Goal: Find contact information: Find contact information

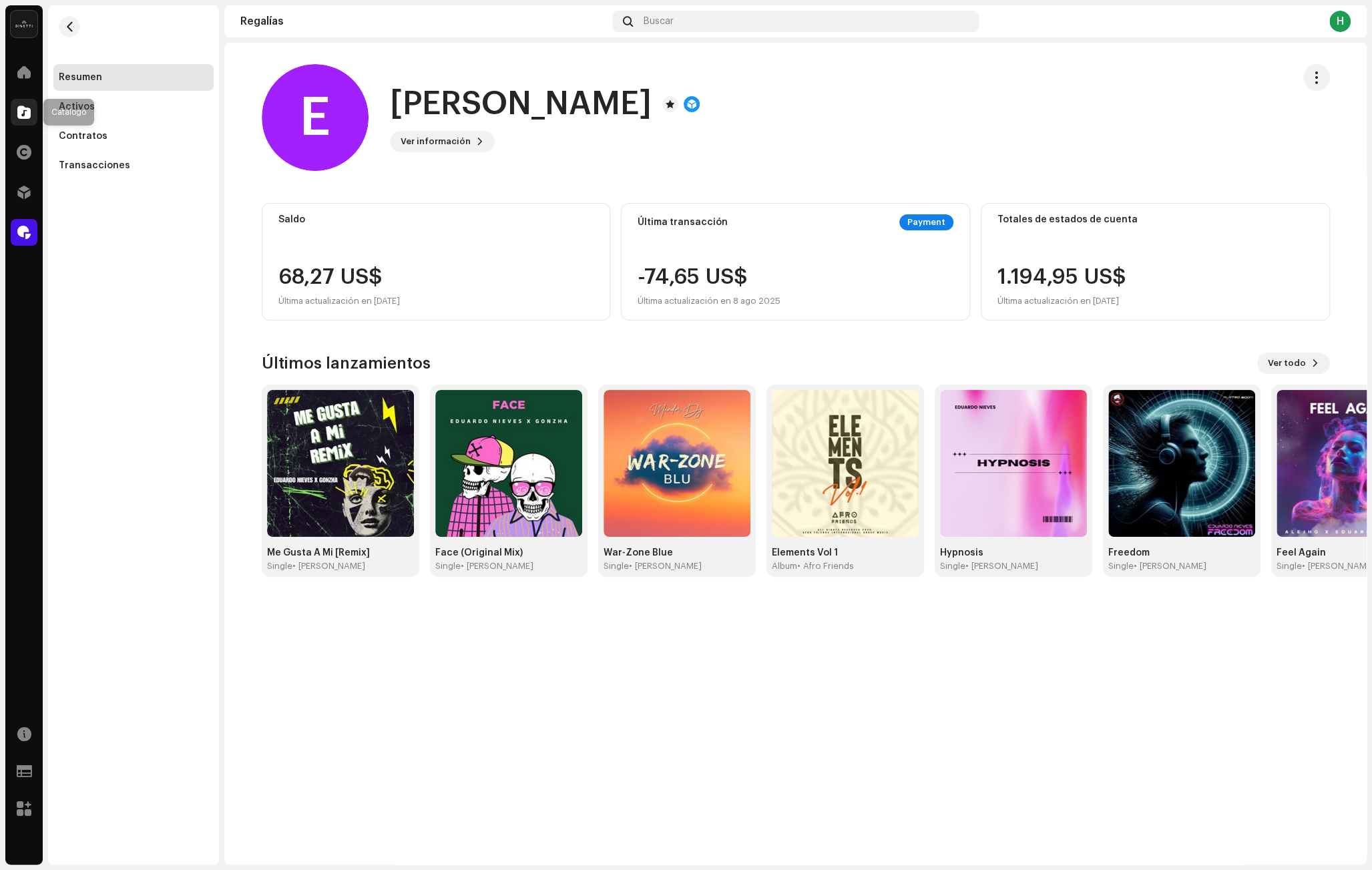
click at [25, 111] on span at bounding box center [24, 112] width 13 height 11
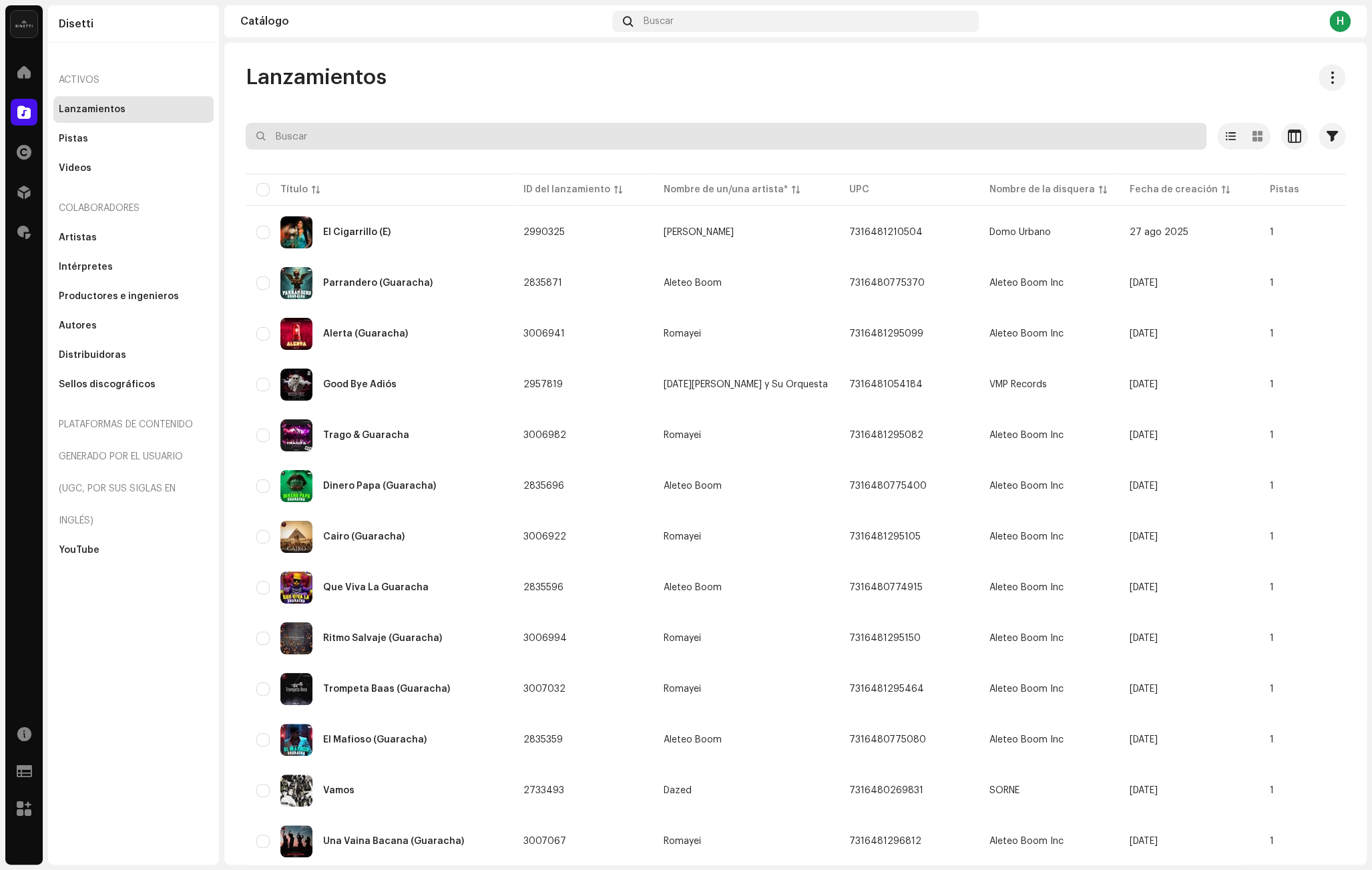
click at [331, 138] on input "text" at bounding box center [726, 136] width 961 height 27
paste input "7316480615881"
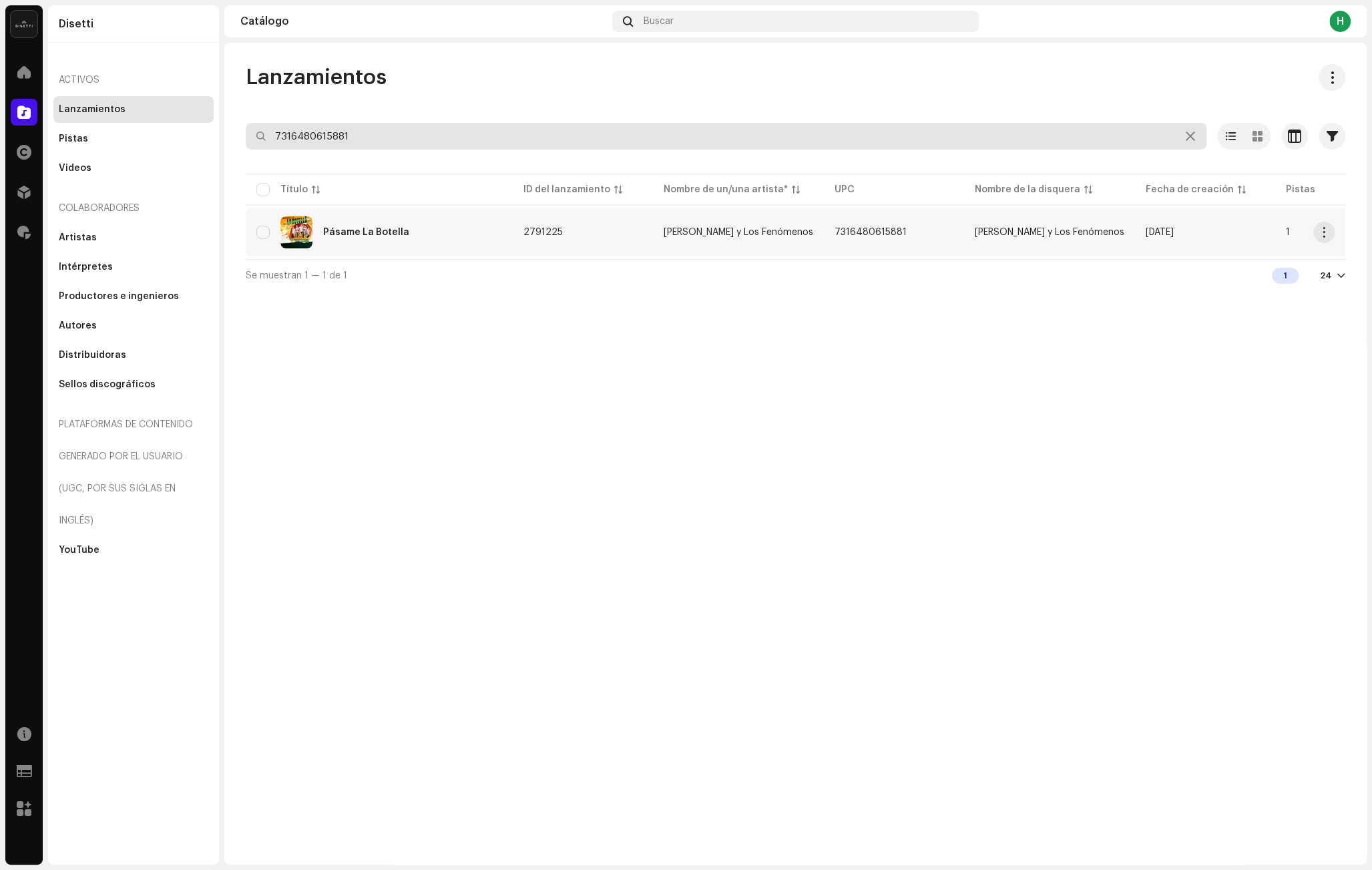
type input "7316480615881"
click at [438, 231] on div "Pásame La Botella" at bounding box center [379, 232] width 246 height 32
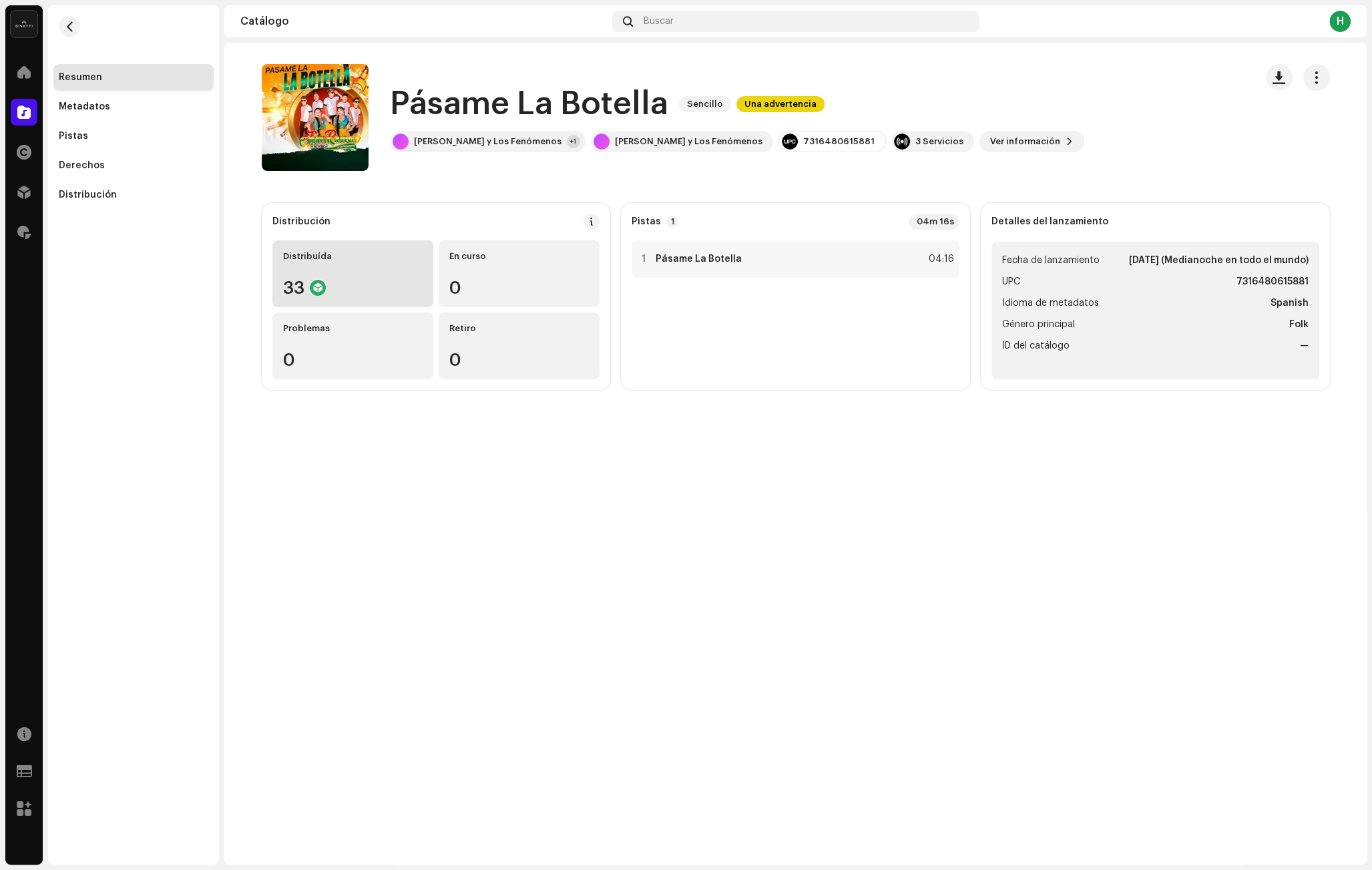
click at [377, 264] on div "Distribuída 33" at bounding box center [353, 274] width 161 height 67
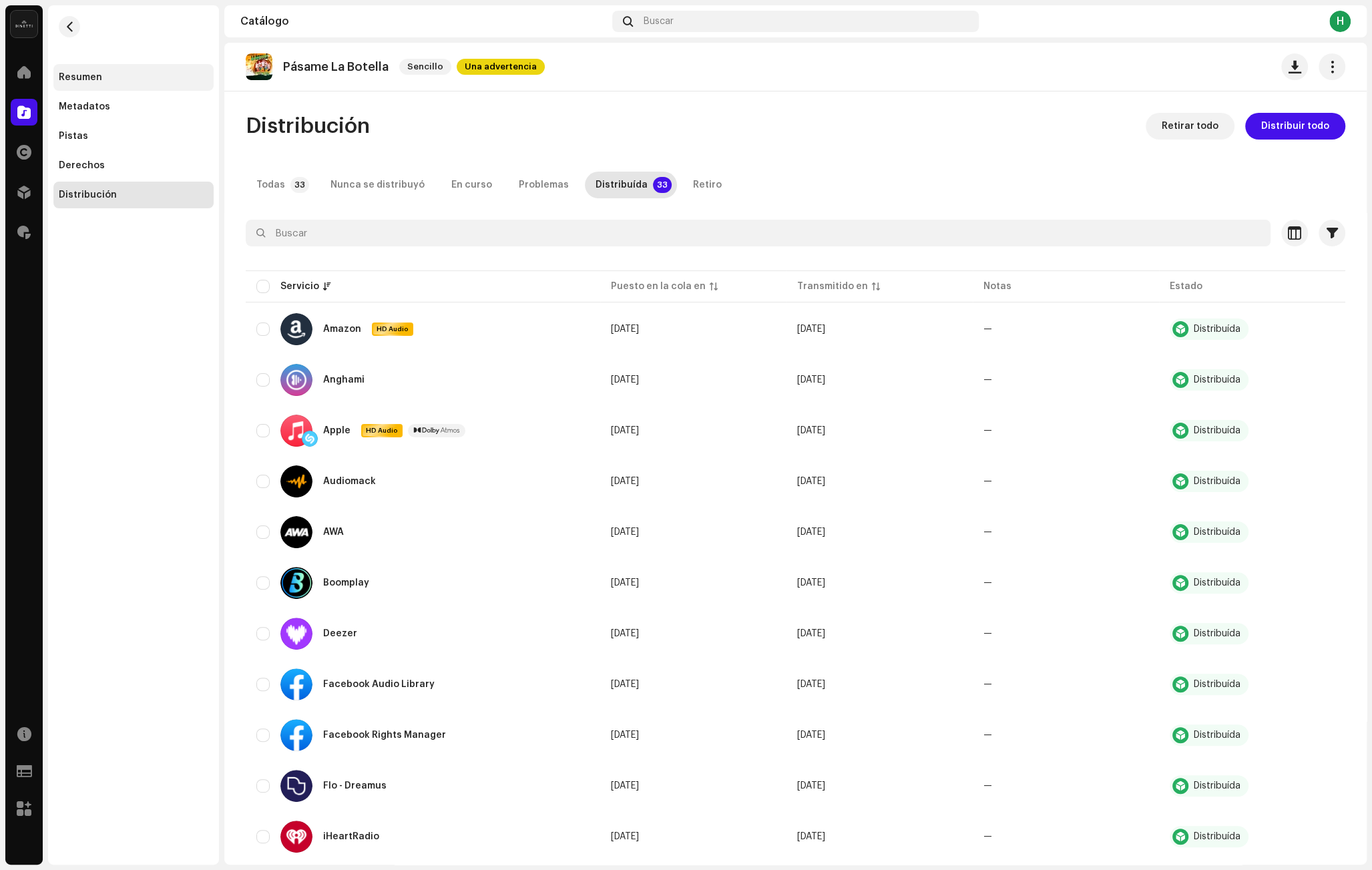
click at [145, 87] on div "Resumen" at bounding box center [134, 78] width 160 height 27
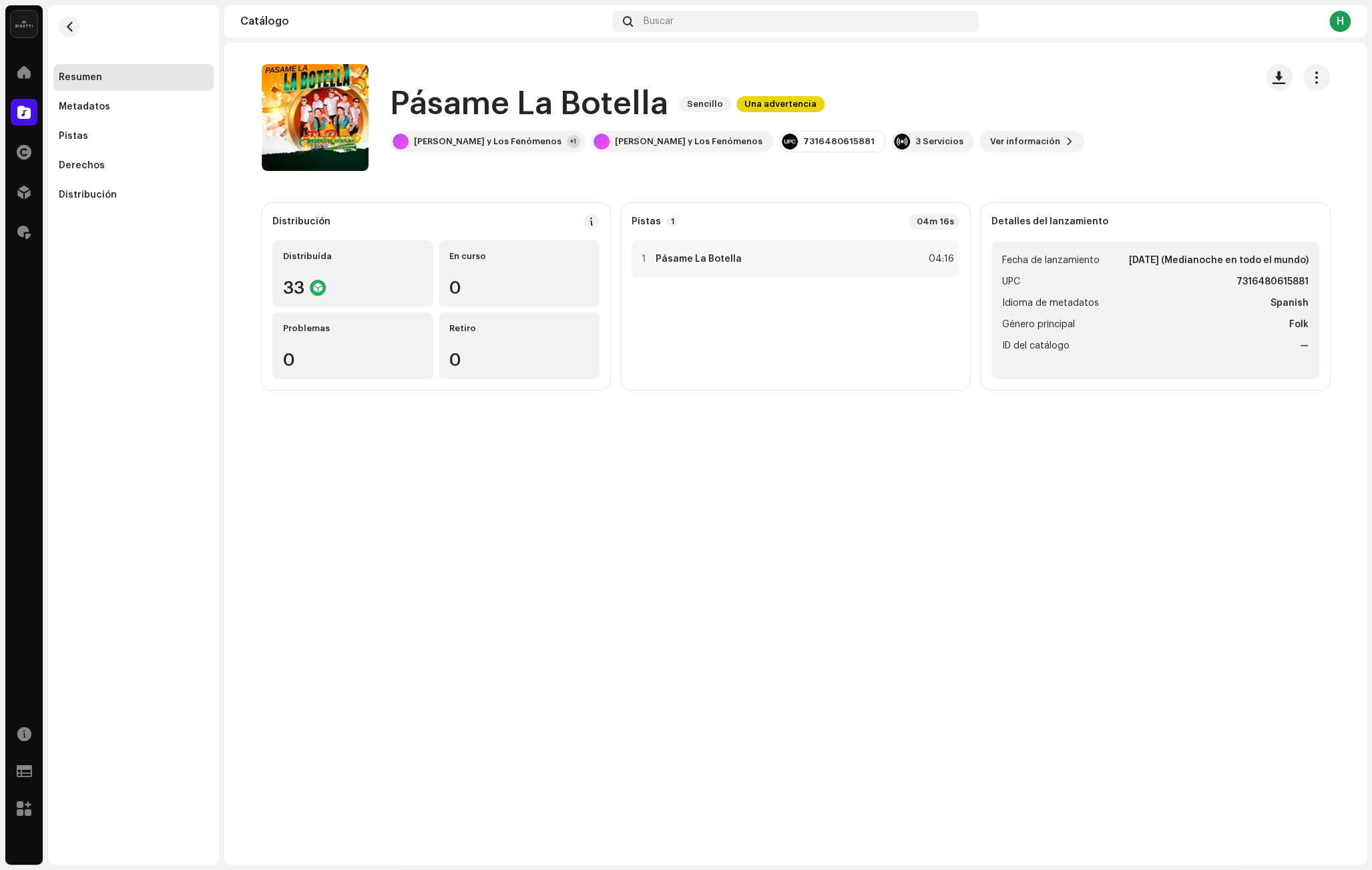
click at [490, 104] on h1 "Pásame La Botella" at bounding box center [529, 104] width 278 height 43
click at [613, 114] on h1 "Pásame La Botella" at bounding box center [529, 104] width 278 height 43
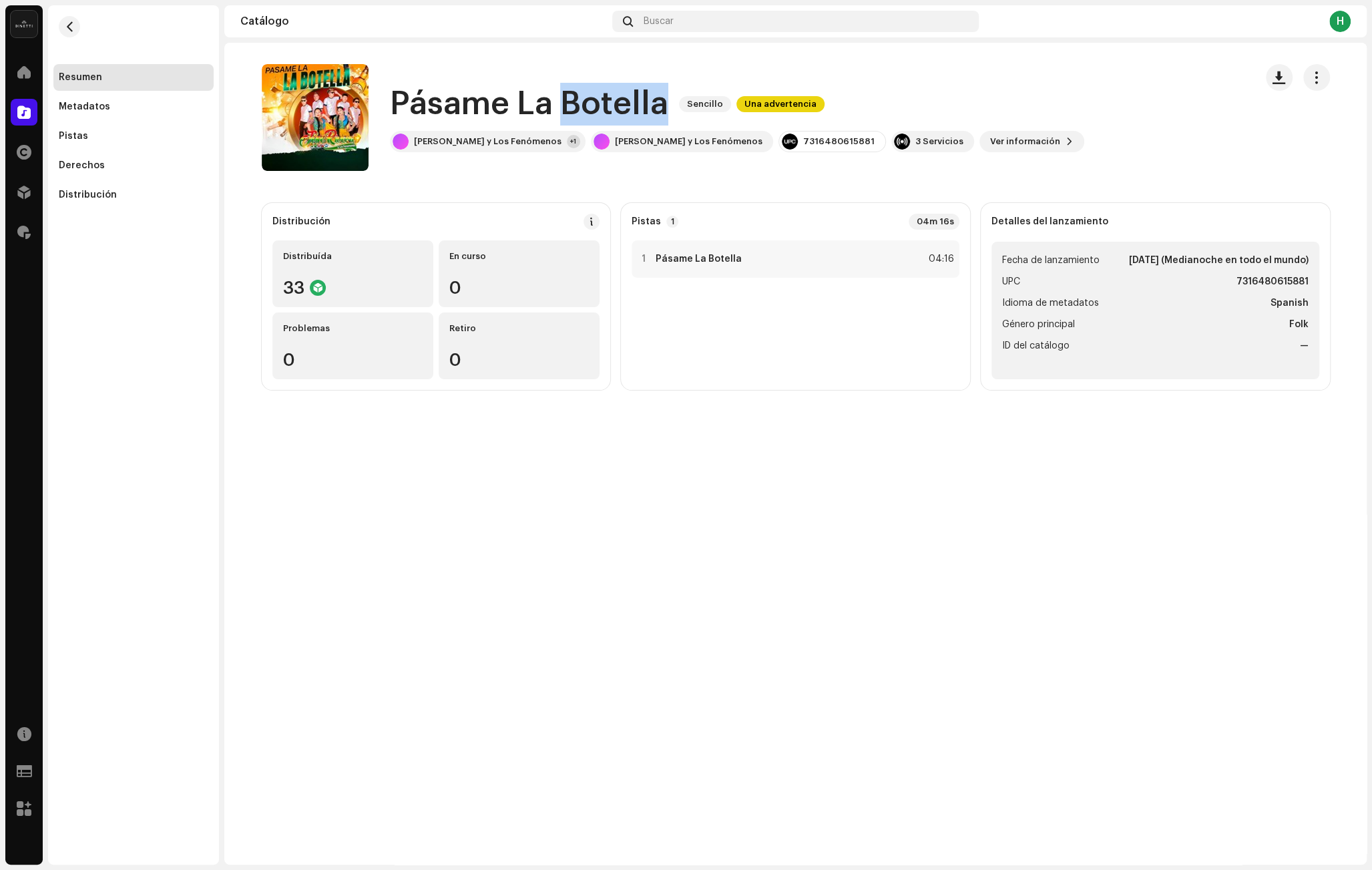
click at [558, 89] on h1 "Pásame La Botella" at bounding box center [529, 104] width 278 height 43
click at [462, 151] on div "[PERSON_NAME] y Los Fenómenos +1" at bounding box center [488, 142] width 196 height 22
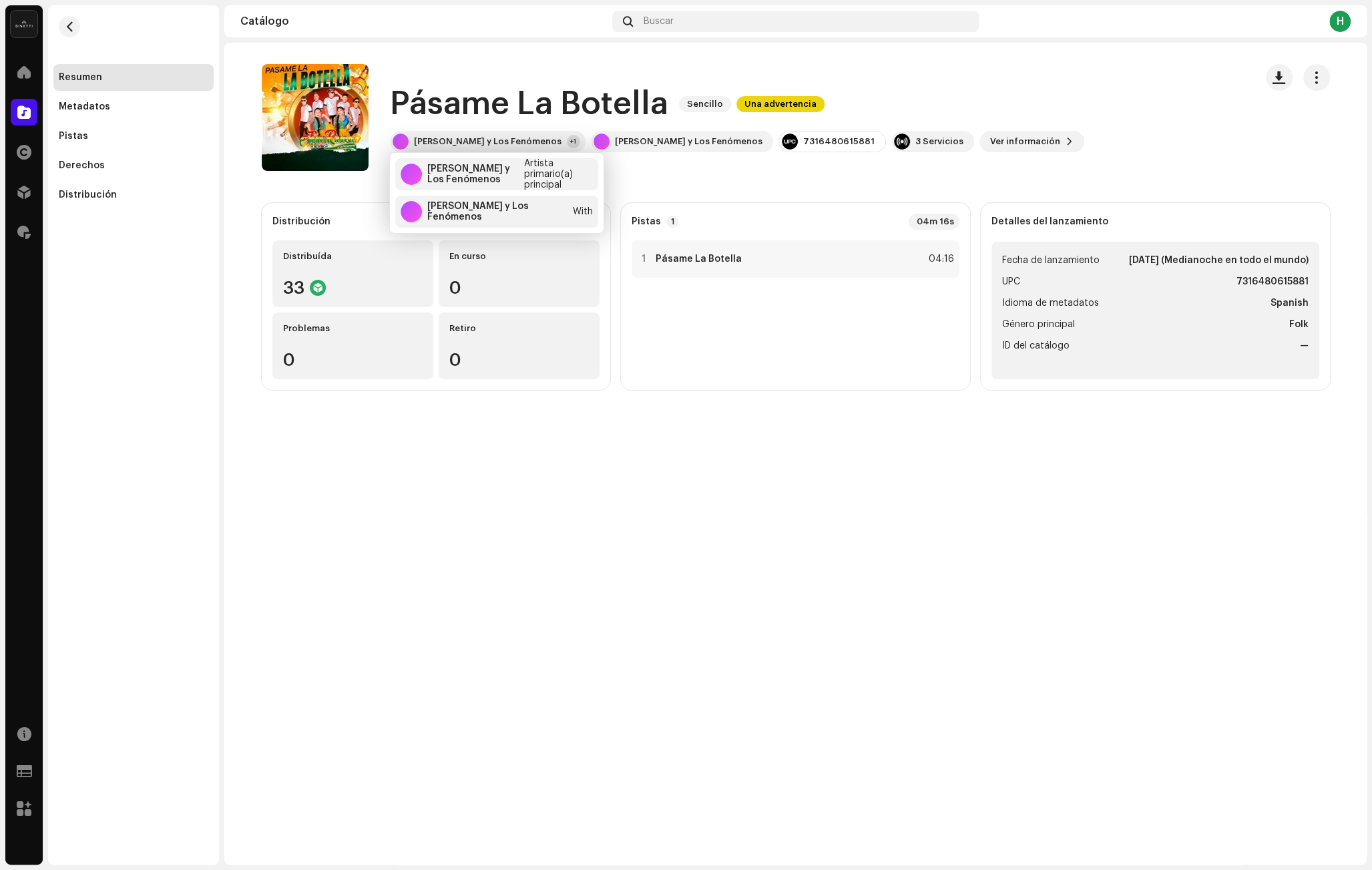
click at [862, 86] on div "Pásame La Botella Sencillo Una advertencia" at bounding box center [737, 104] width 694 height 43
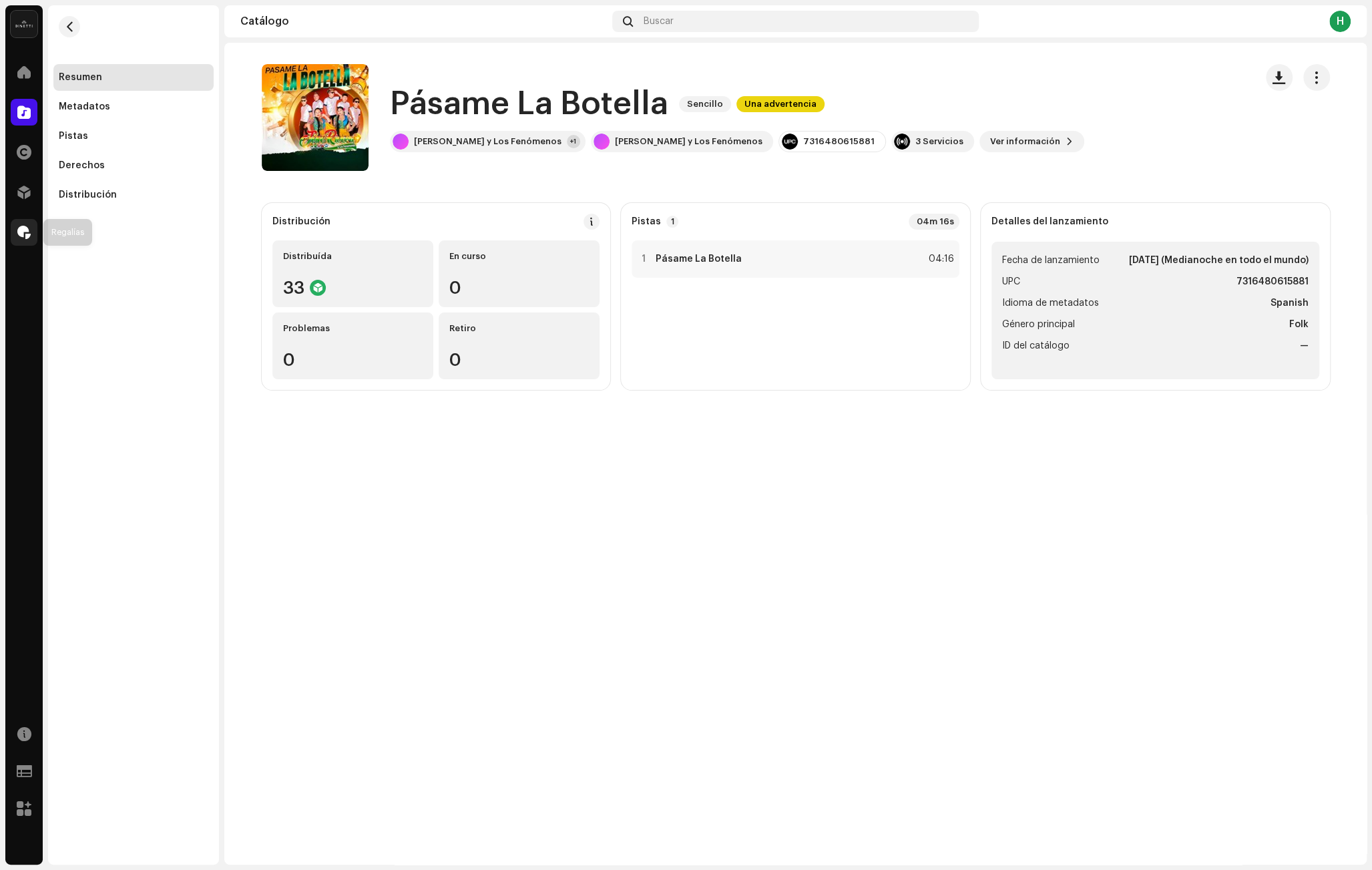
click at [28, 230] on span at bounding box center [24, 232] width 13 height 11
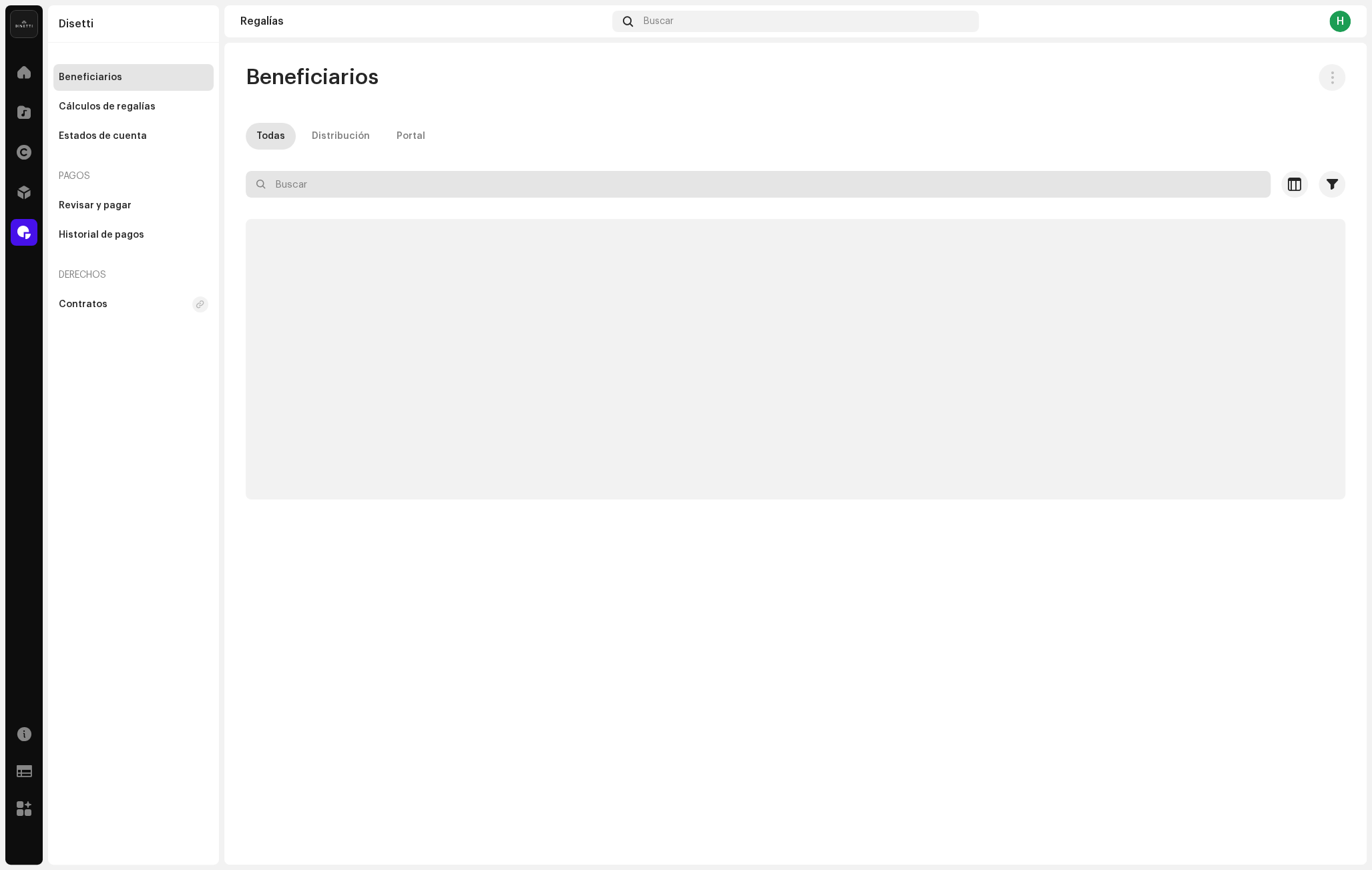
click at [414, 191] on input "text" at bounding box center [758, 185] width 1024 height 27
paste input "[EMAIL_ADDRESS][DOMAIN_NAME]"
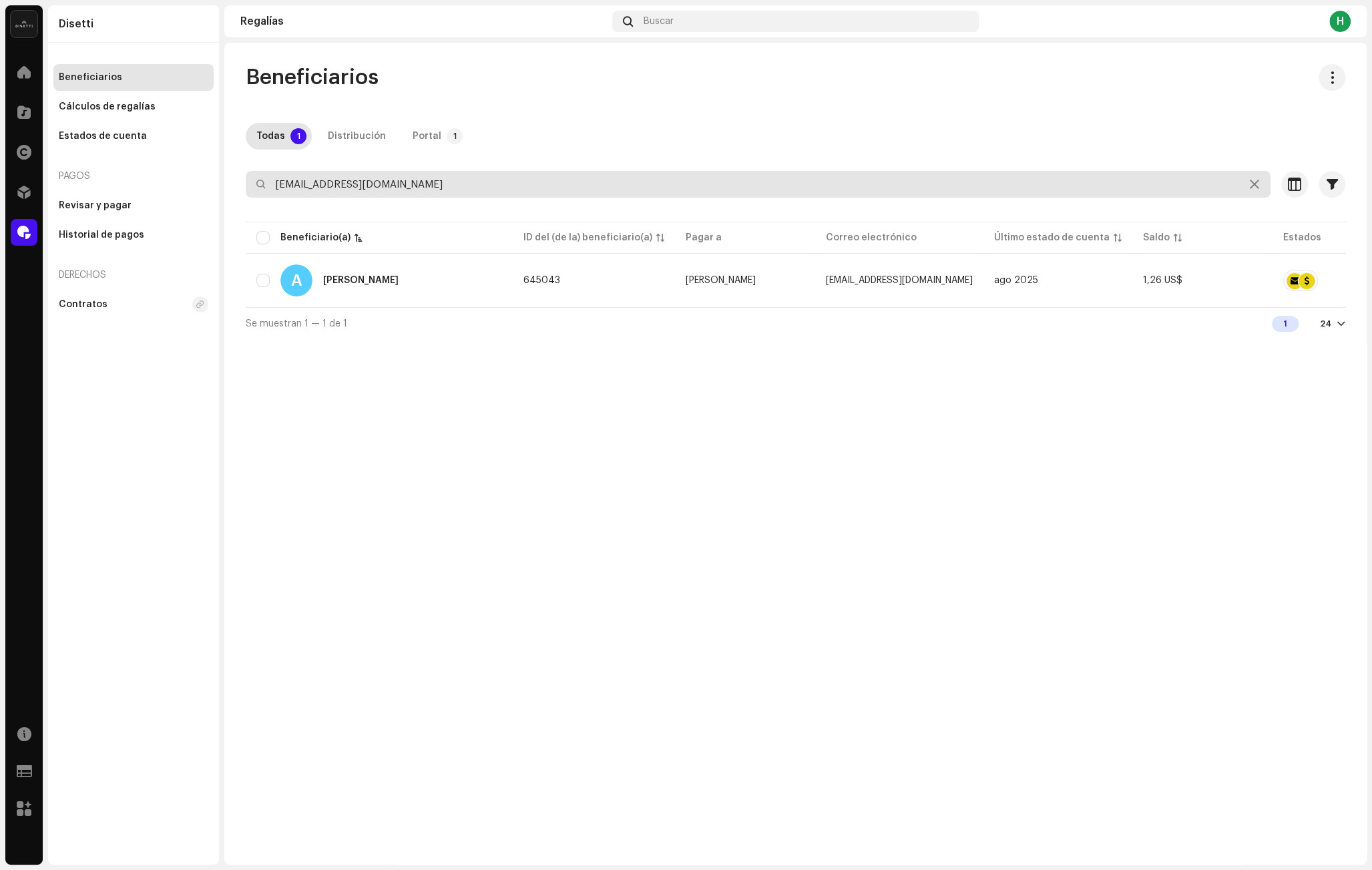
type input "[EMAIL_ADDRESS][DOMAIN_NAME]"
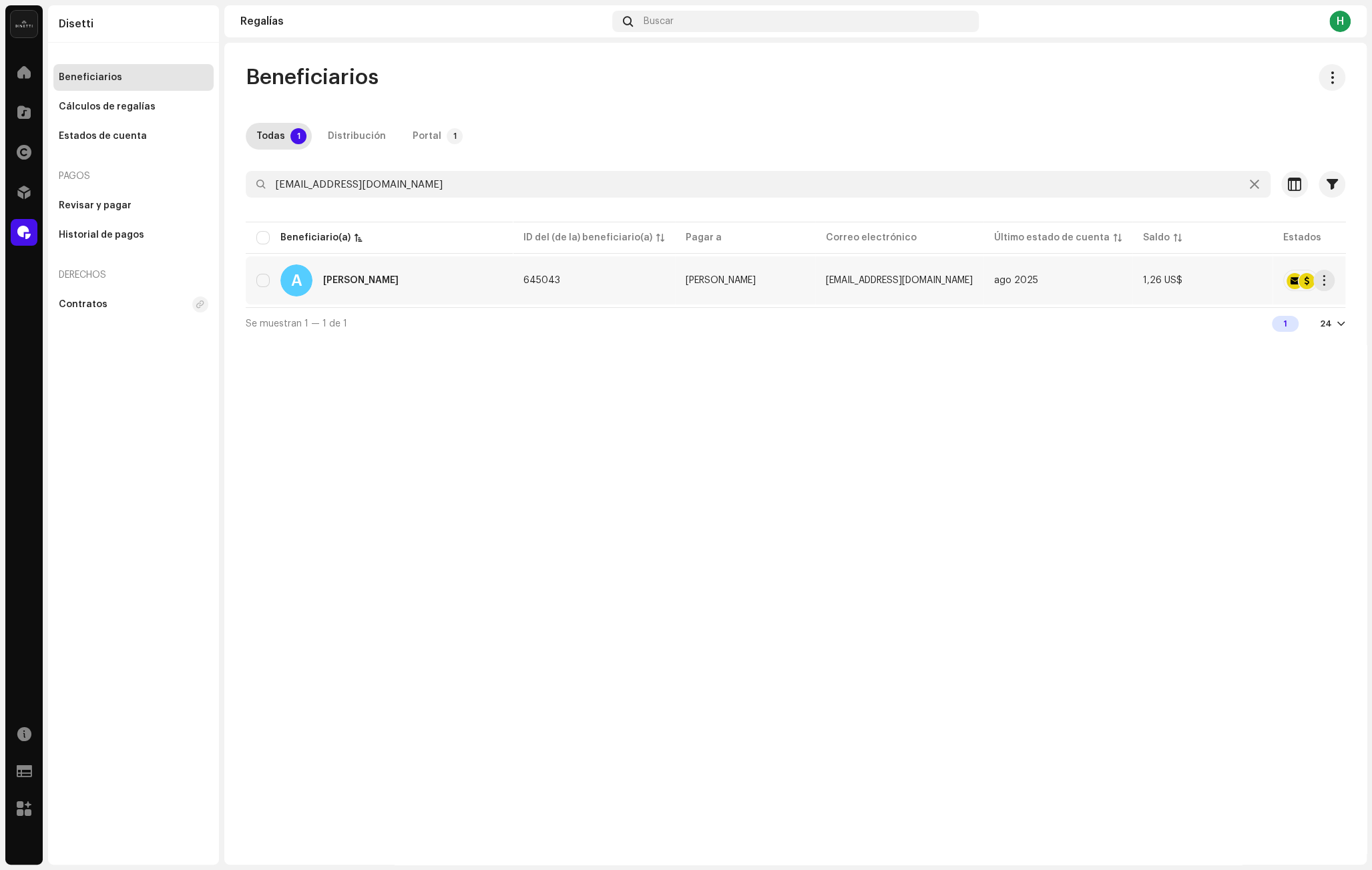
click at [453, 287] on div "A [PERSON_NAME]" at bounding box center [379, 280] width 246 height 32
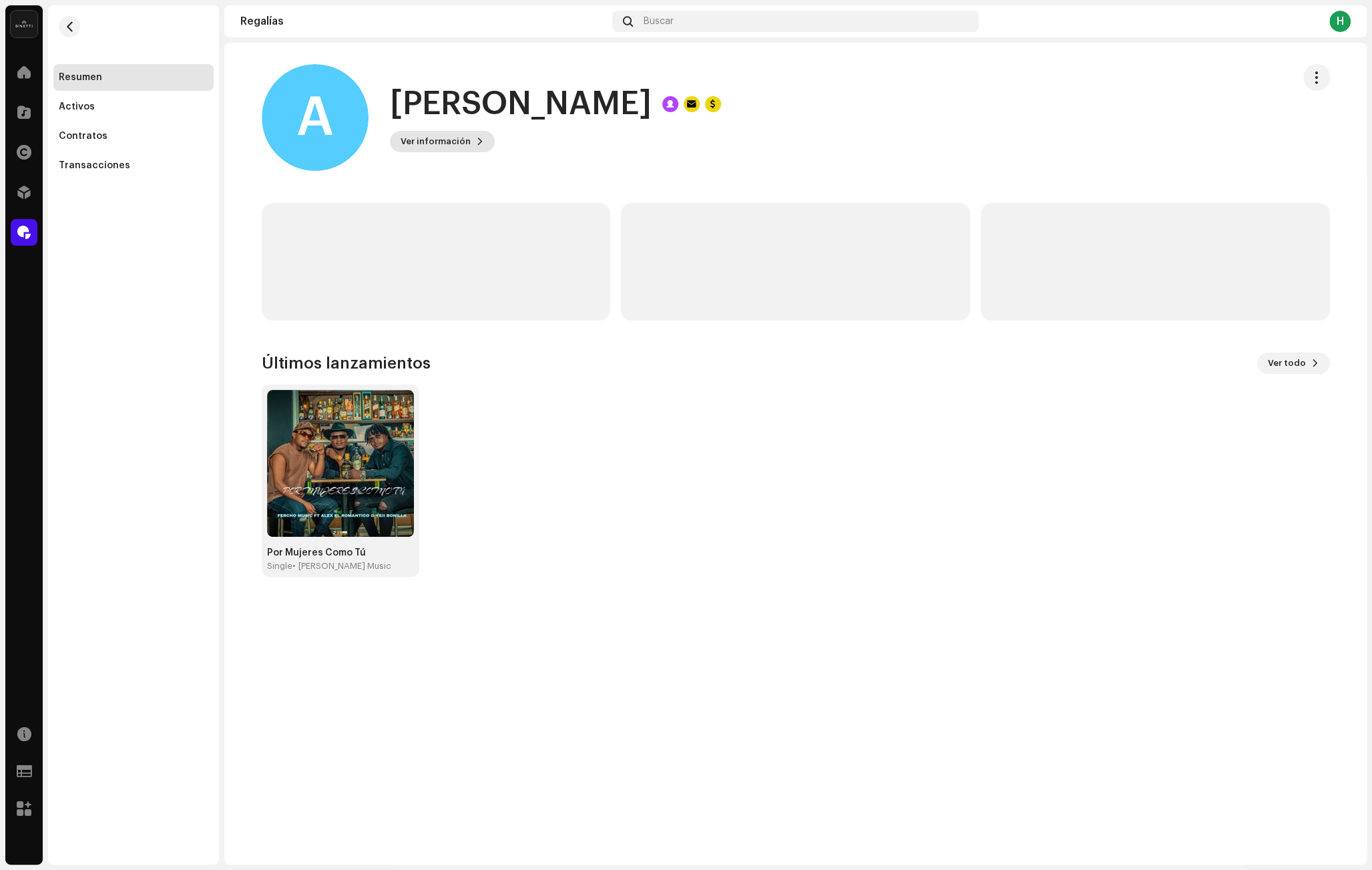
click at [404, 145] on span "Ver información" at bounding box center [435, 141] width 70 height 27
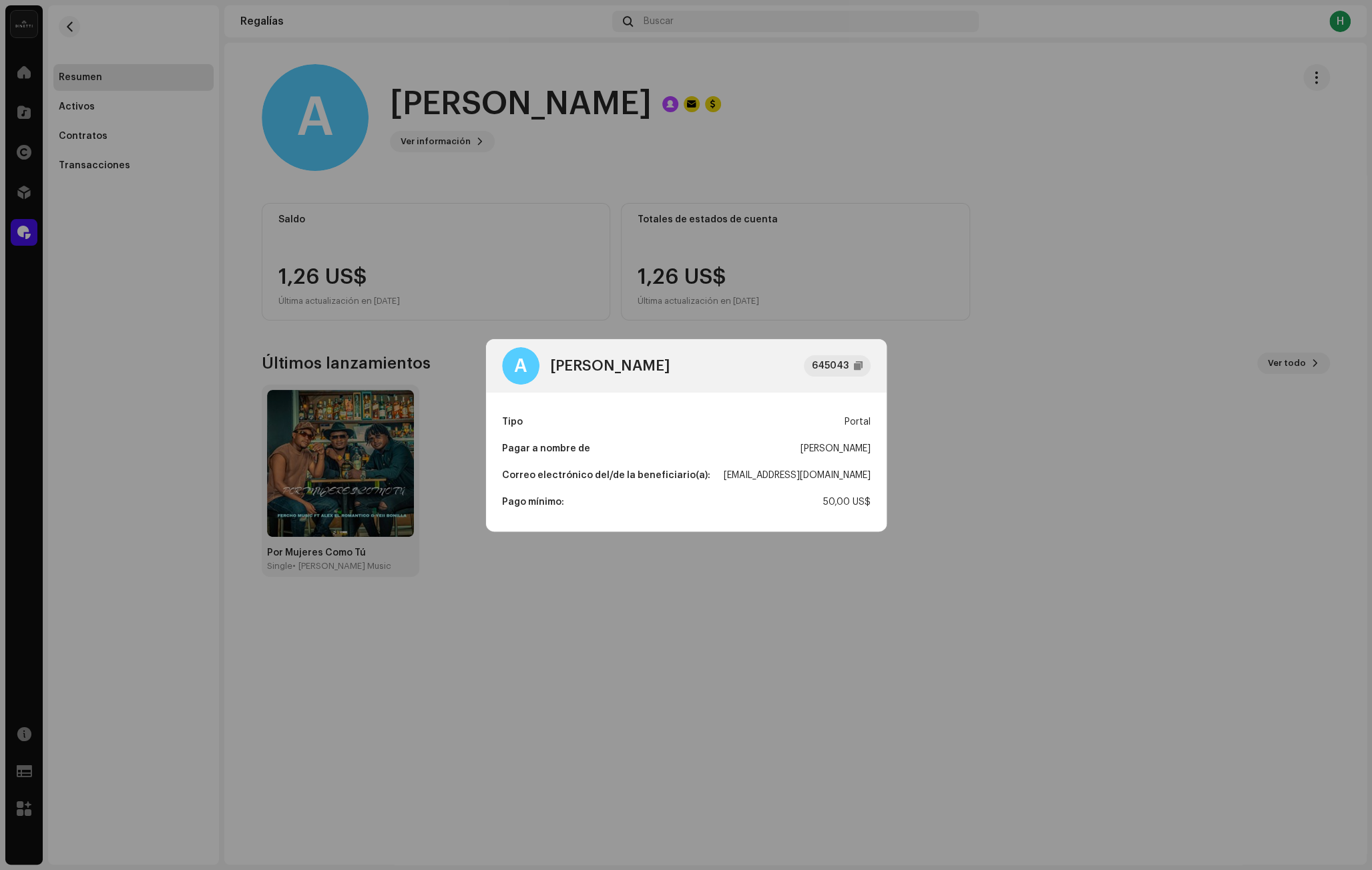
click at [787, 470] on div "[EMAIL_ADDRESS][DOMAIN_NAME]" at bounding box center [797, 476] width 147 height 27
copy div "[EMAIL_ADDRESS][DOMAIN_NAME]"
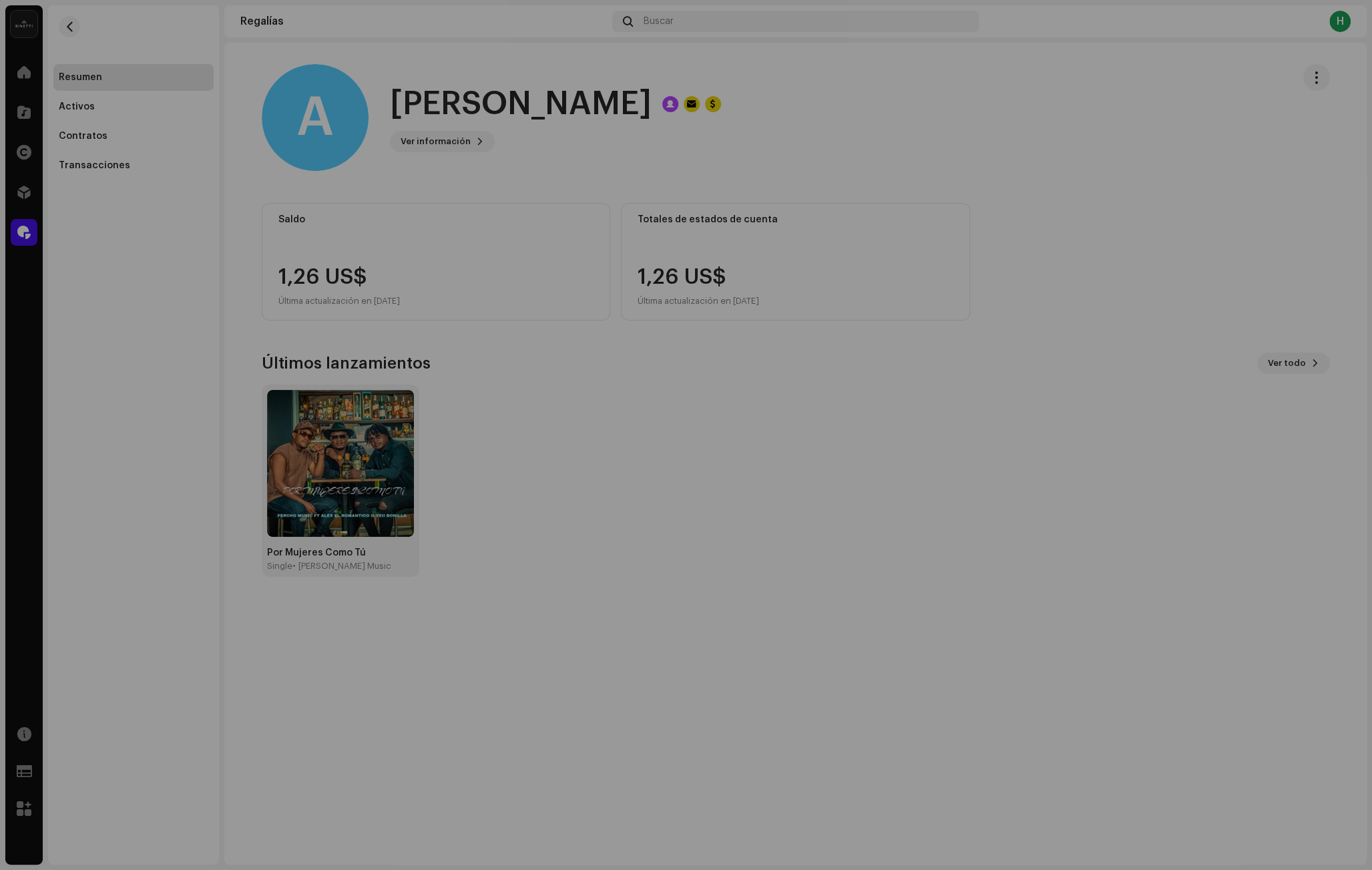
click at [601, 187] on div "A [PERSON_NAME] 645043 Tipo Portal Pagar a nombre de [PERSON_NAME] Correo elect…" at bounding box center [686, 435] width 1372 height 870
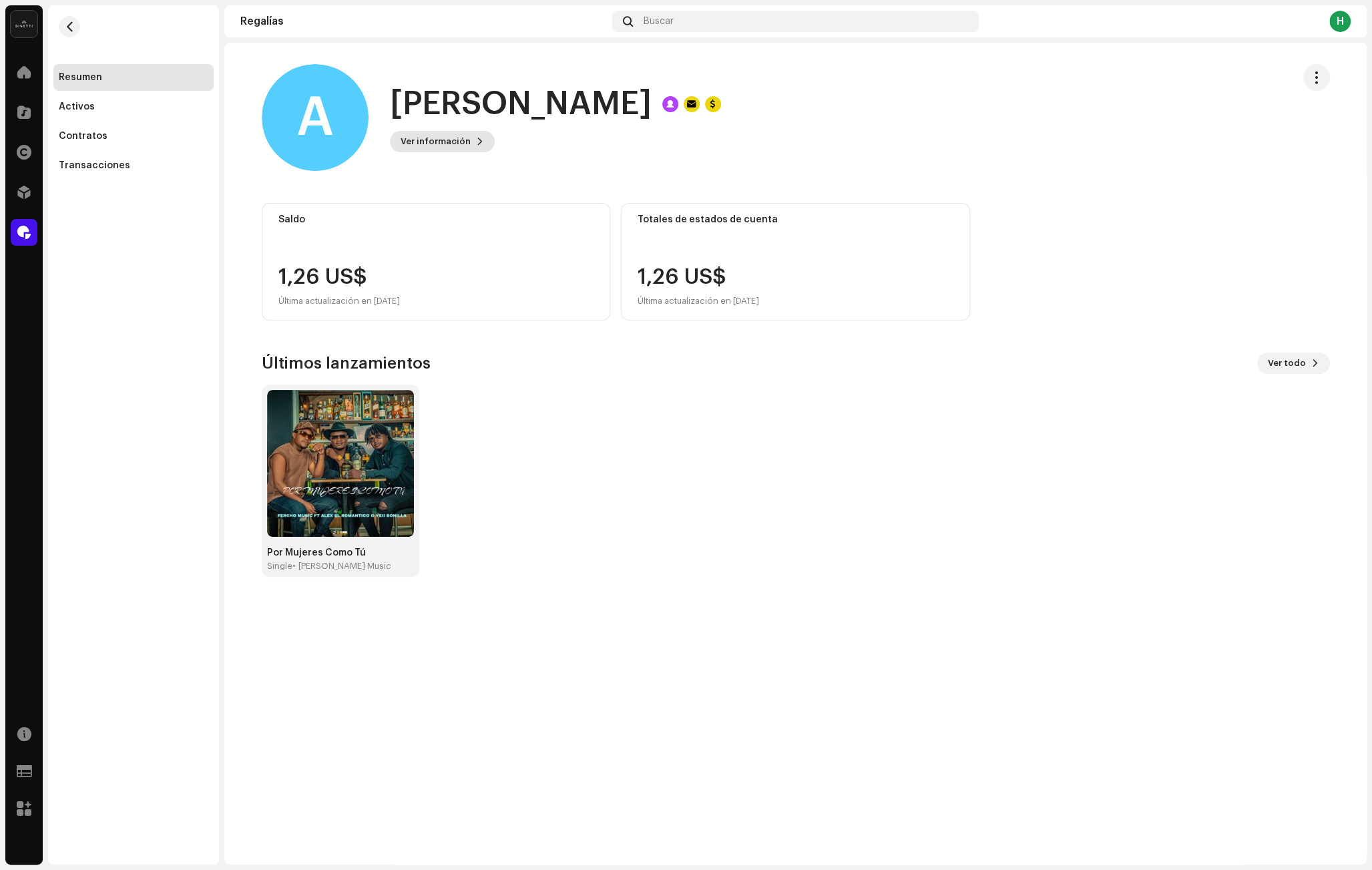
click at [443, 139] on span "Ver información" at bounding box center [435, 141] width 70 height 27
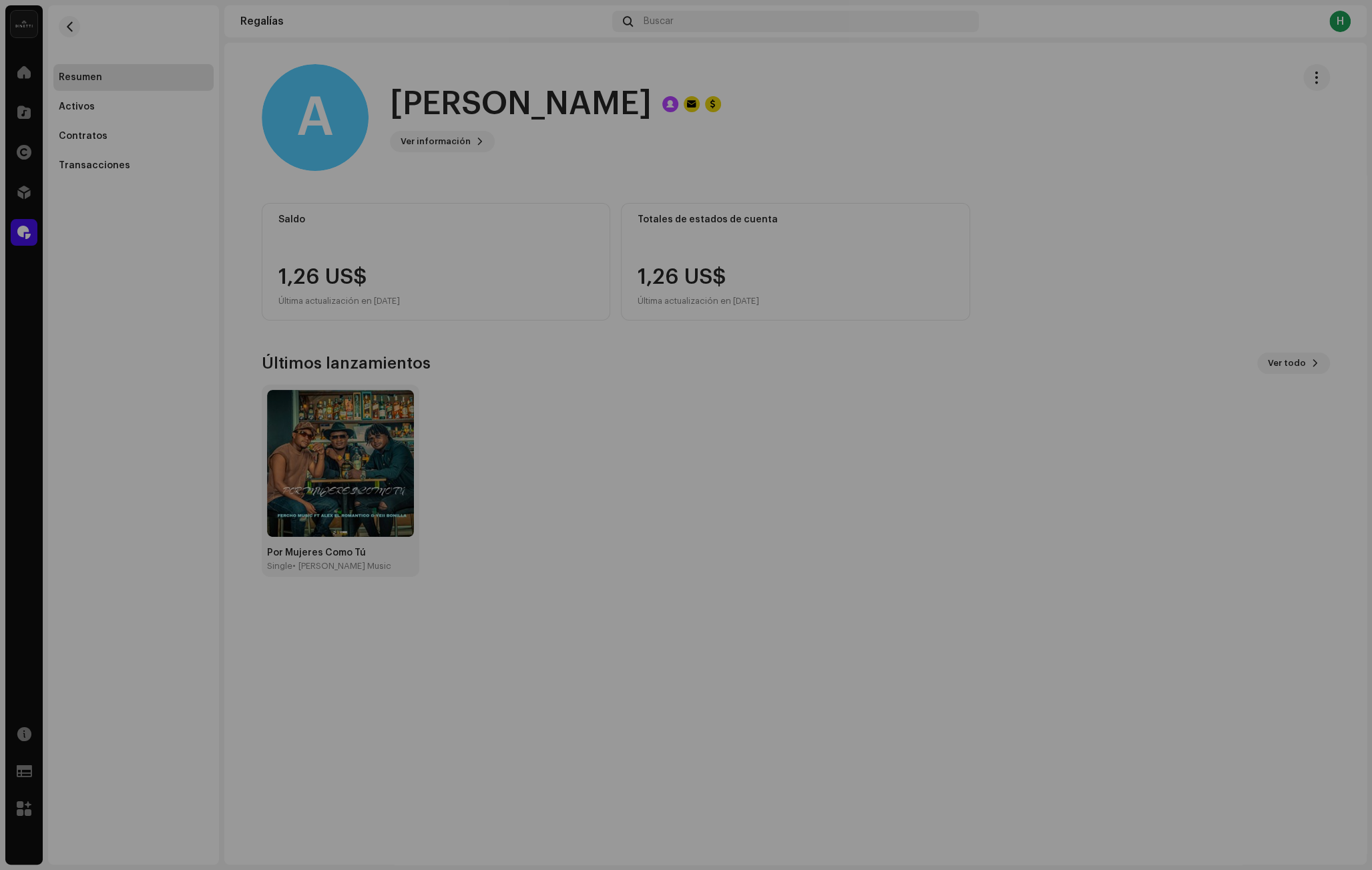
click at [573, 147] on div "A [PERSON_NAME] 645043 Tipo Portal Pagar a nombre de [PERSON_NAME] Correo elect…" at bounding box center [686, 435] width 1372 height 870
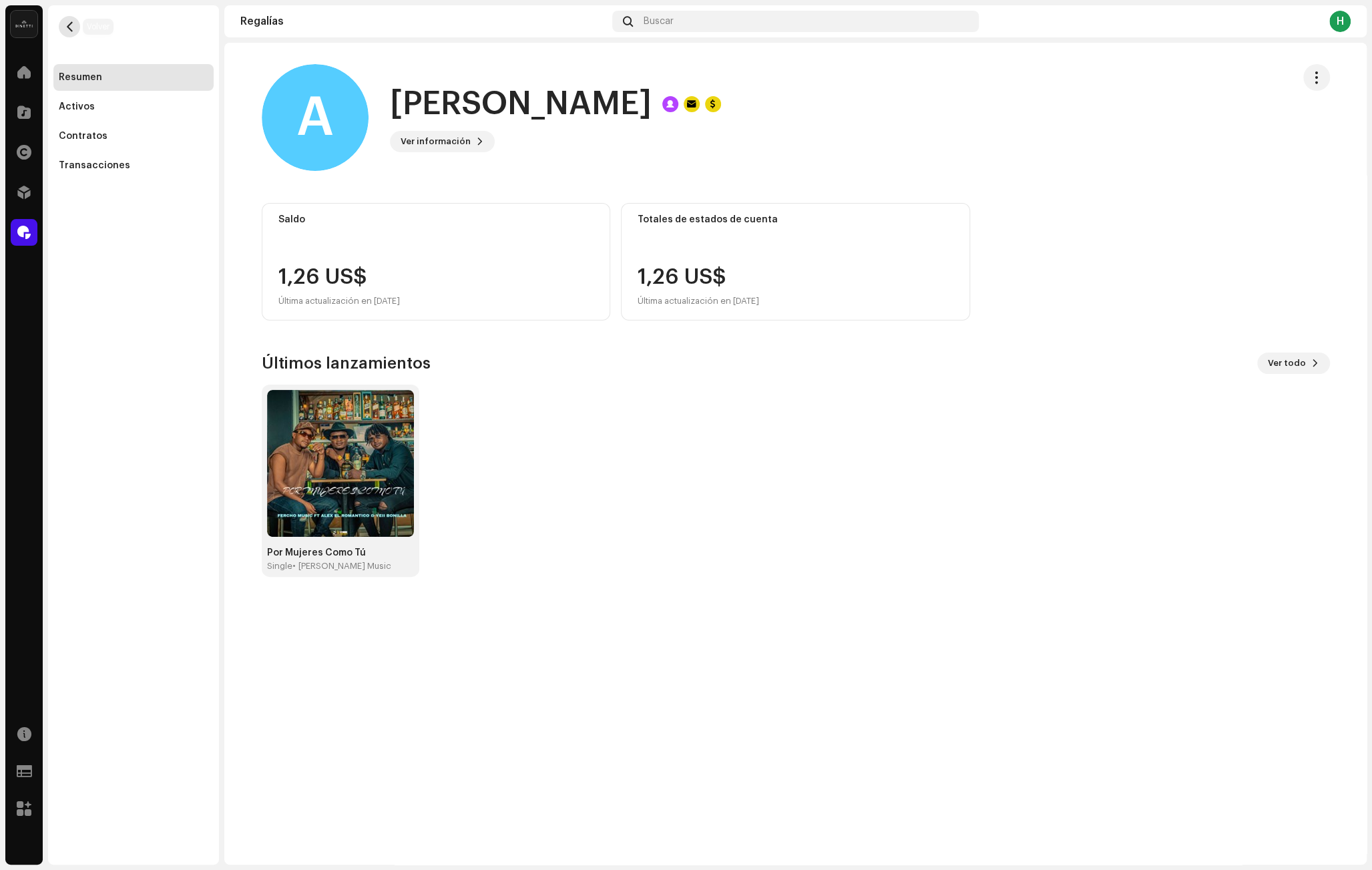
click at [67, 27] on span "button" at bounding box center [69, 27] width 10 height 11
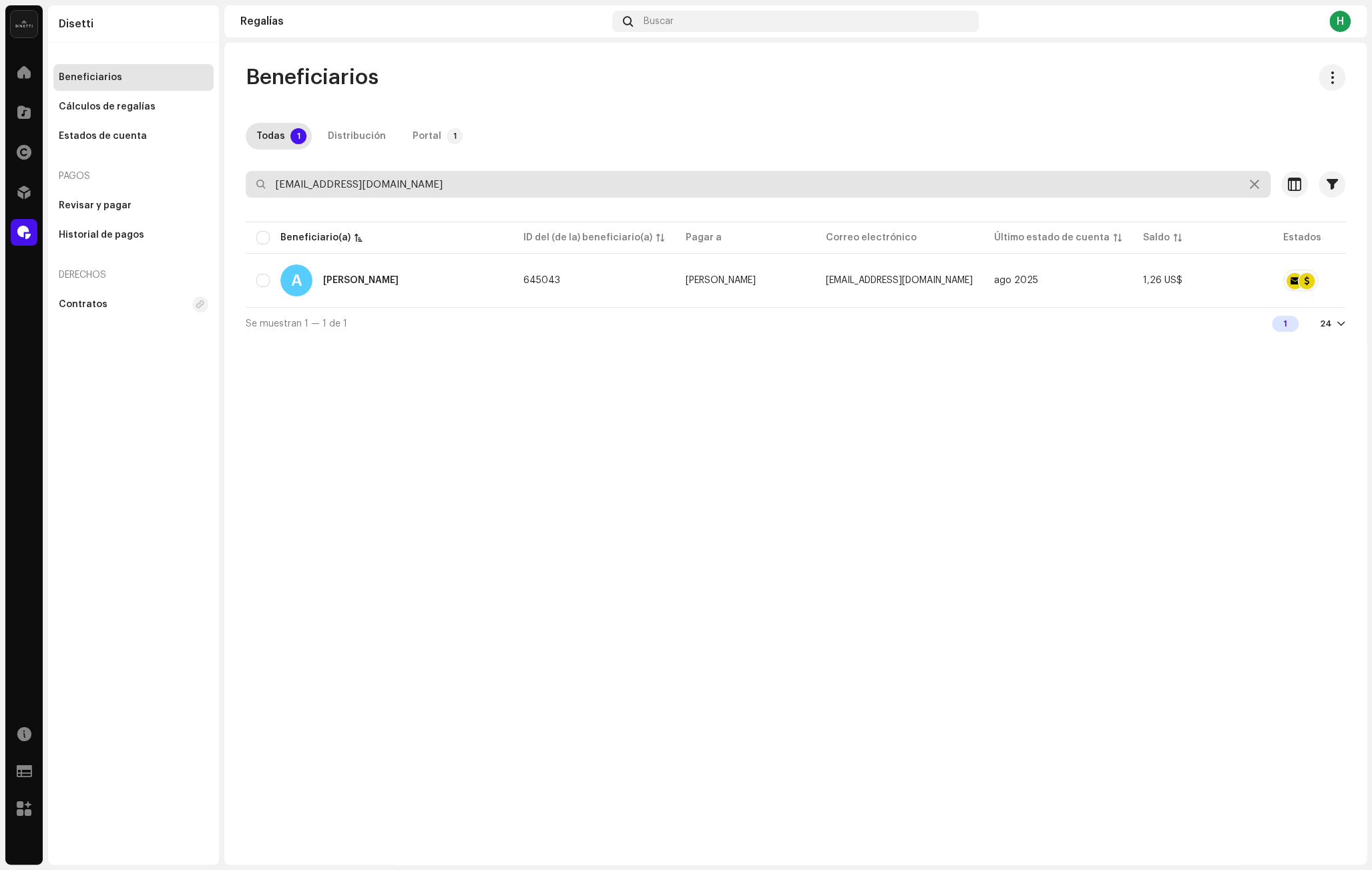
click at [353, 186] on input "[EMAIL_ADDRESS][DOMAIN_NAME]" at bounding box center [758, 185] width 1024 height 27
type input "romantico"
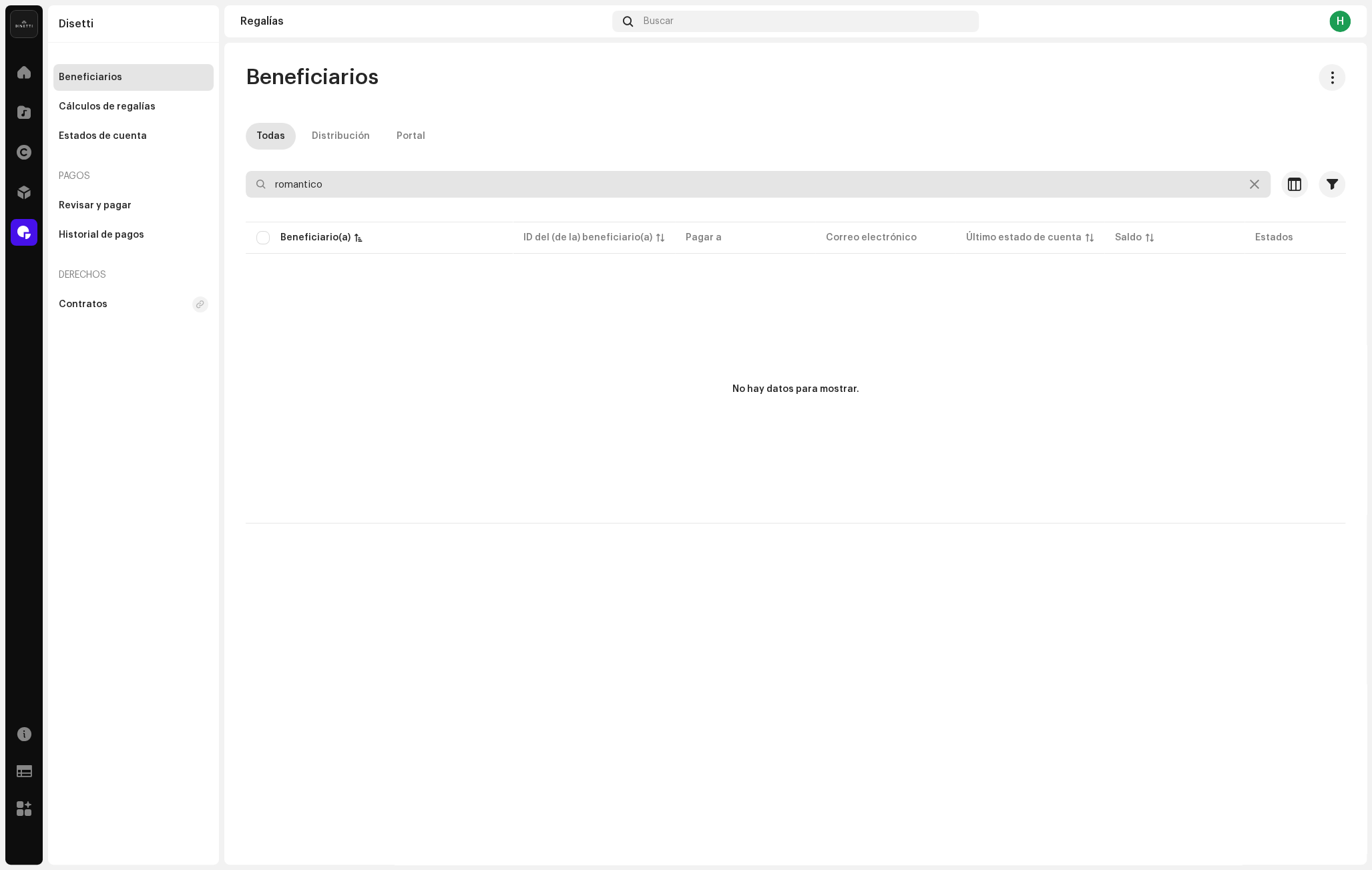
click at [299, 184] on input "romantico" at bounding box center [758, 185] width 1024 height 27
type input "s"
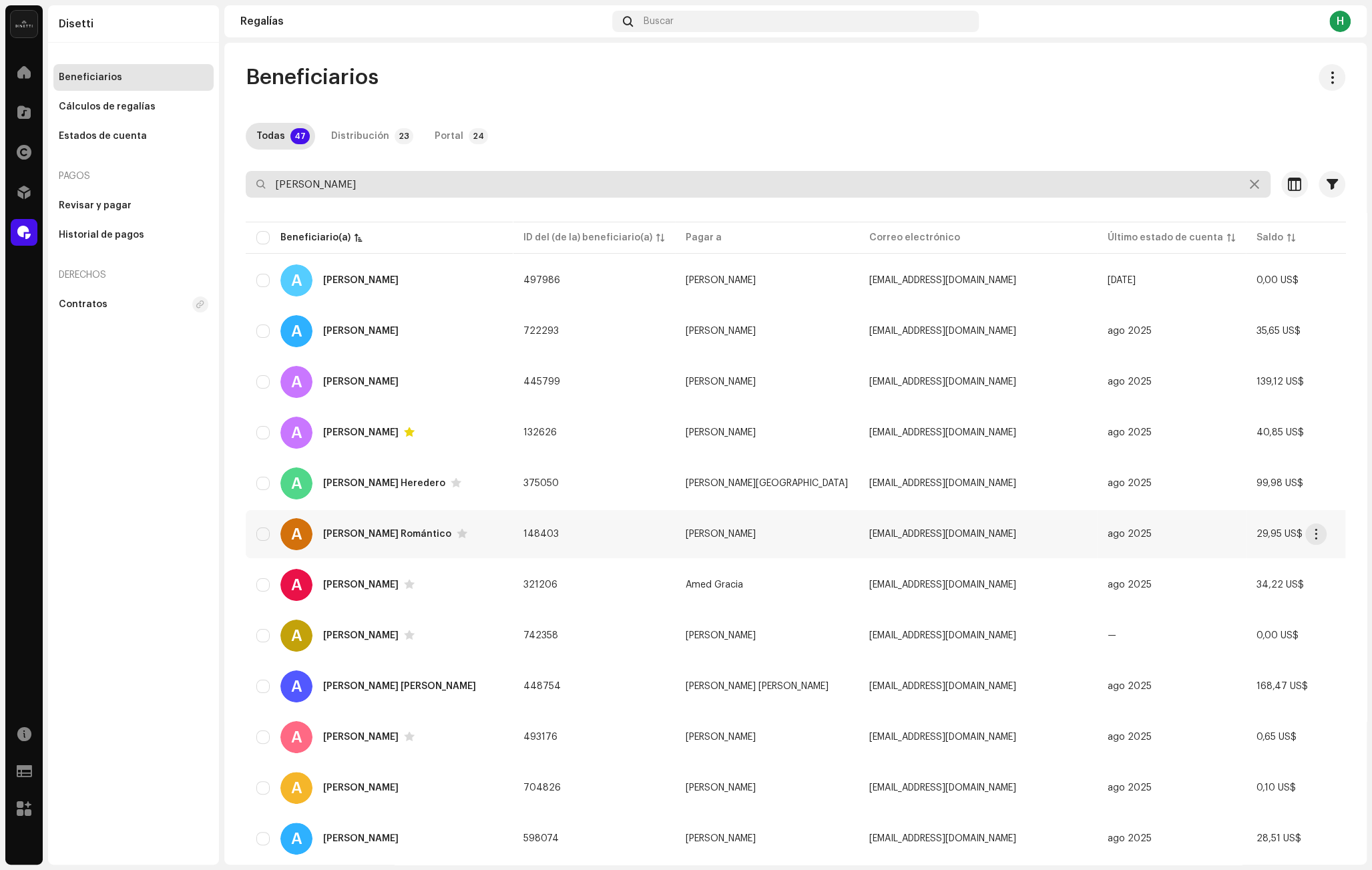
type input "[PERSON_NAME]"
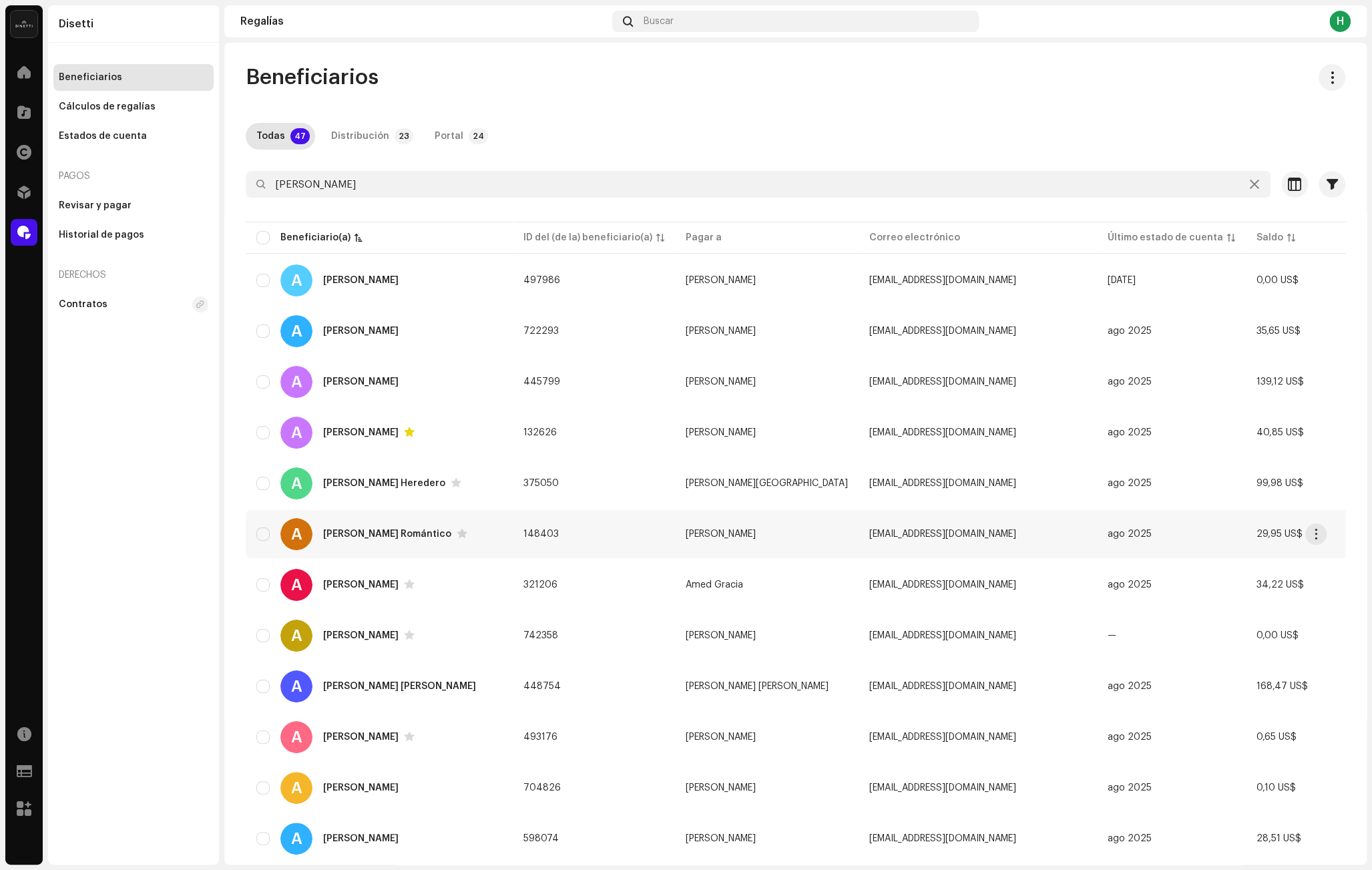
click at [449, 529] on div "A [PERSON_NAME] Romántico" at bounding box center [379, 534] width 246 height 32
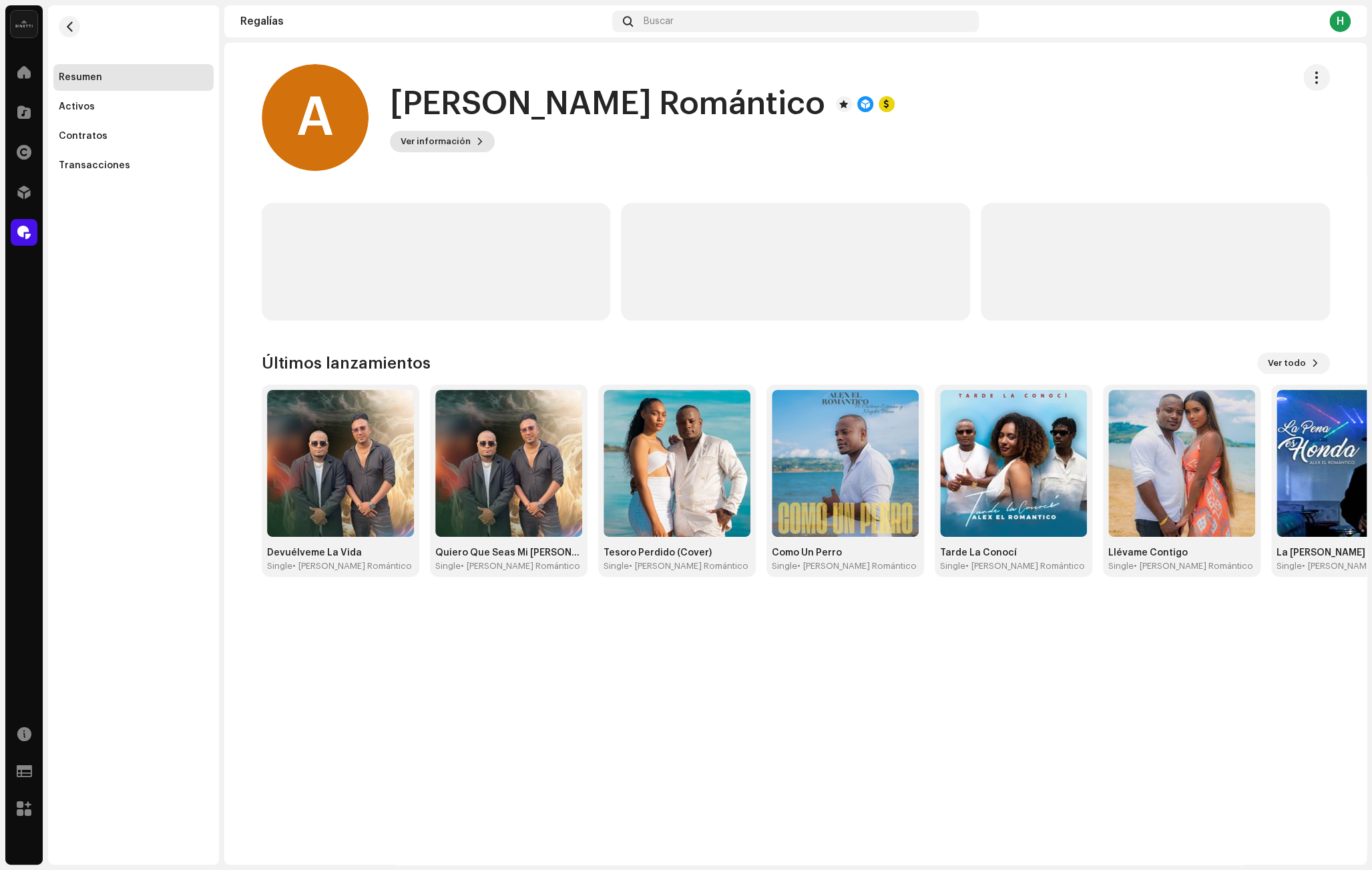
click at [443, 140] on span "Ver información" at bounding box center [435, 141] width 70 height 27
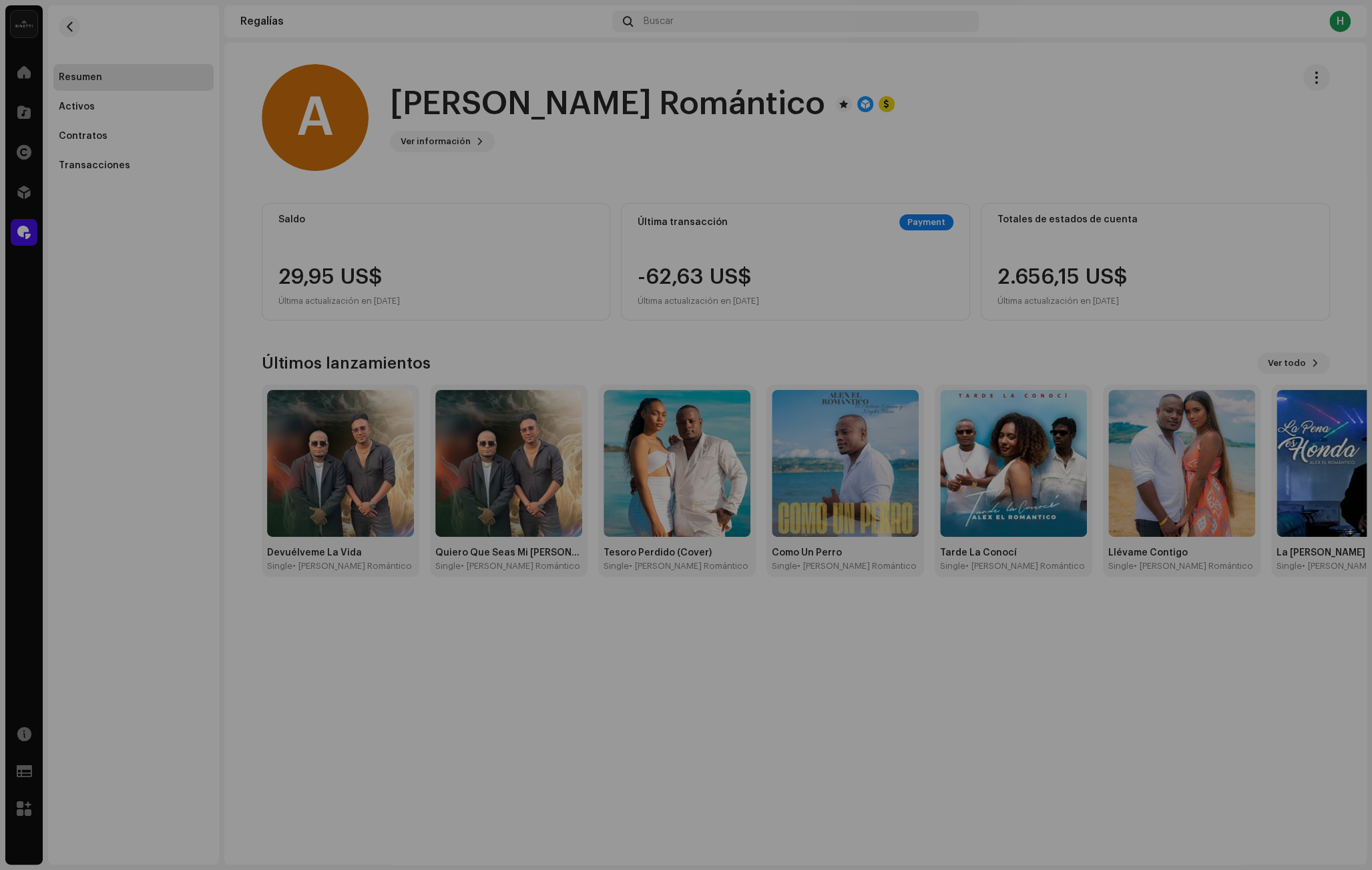
click at [845, 211] on div "A [PERSON_NAME] Romántico 148403 Tipo Beneficiario(a) de la distribución Pagar …" at bounding box center [686, 435] width 1372 height 870
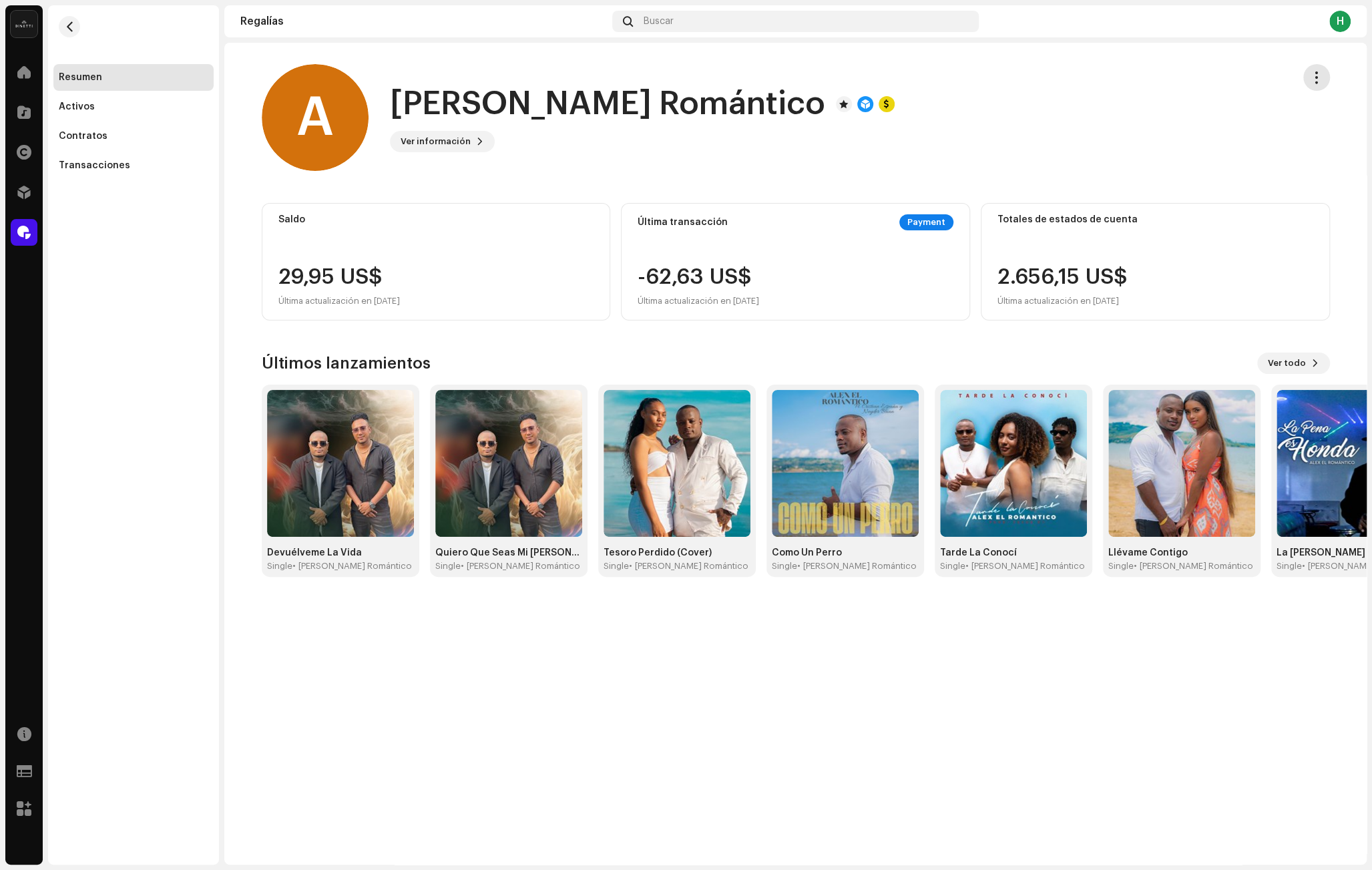
click at [1323, 79] on button "button" at bounding box center [1316, 78] width 27 height 27
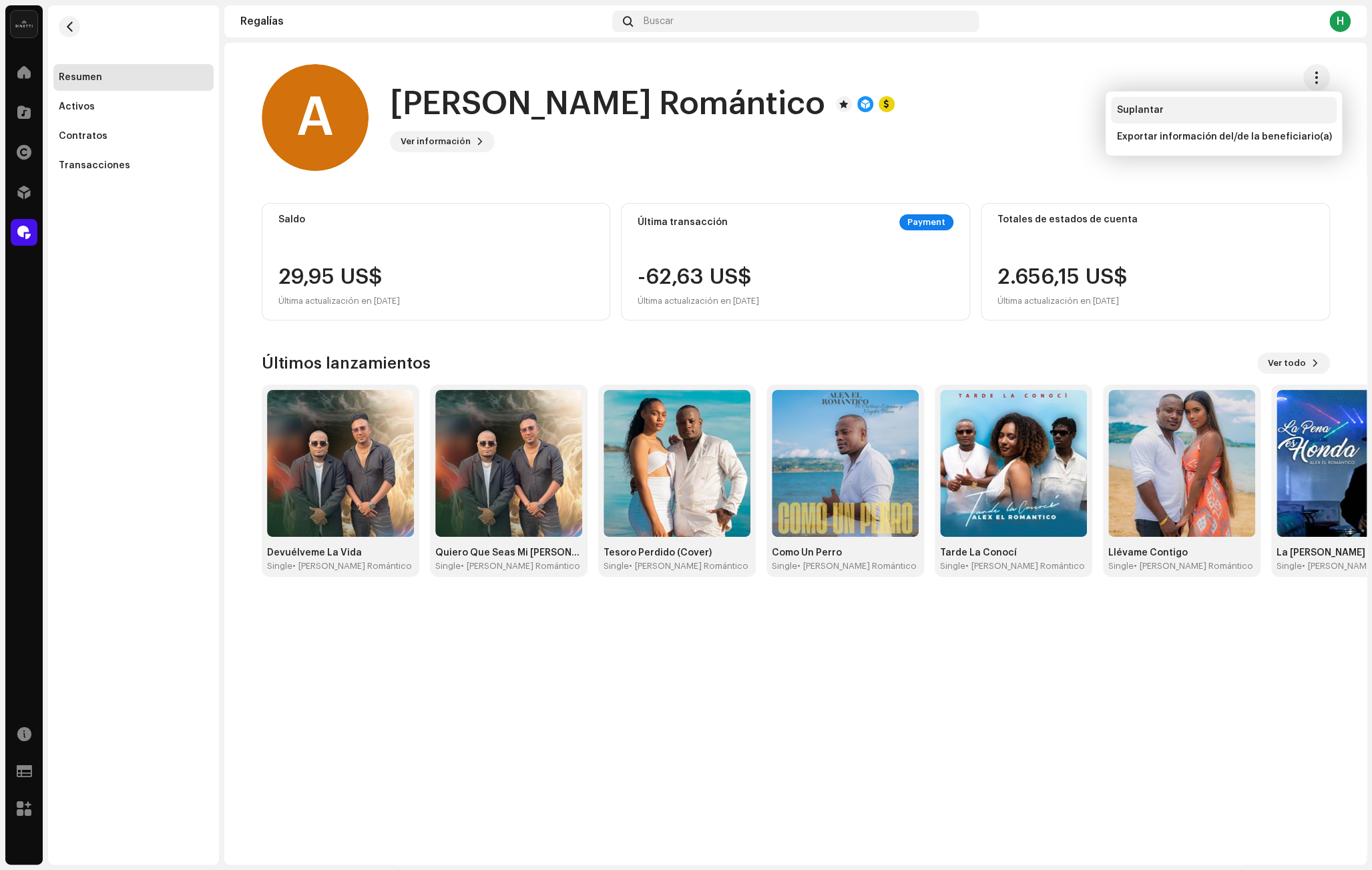
click at [1191, 103] on div "Suplantar" at bounding box center [1223, 110] width 226 height 27
